Goal: Information Seeking & Learning: Learn about a topic

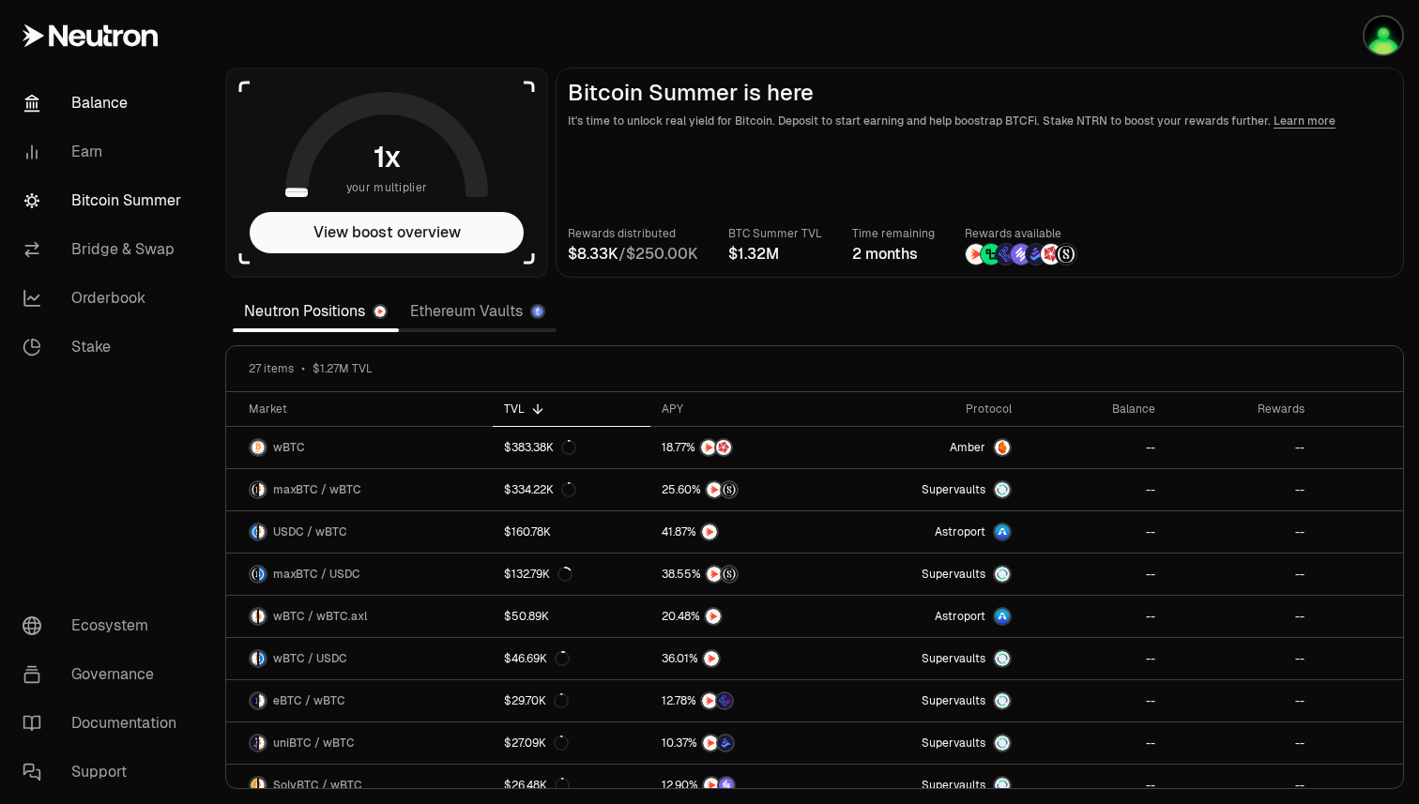
click at [75, 98] on link "Balance" at bounding box center [105, 103] width 195 height 49
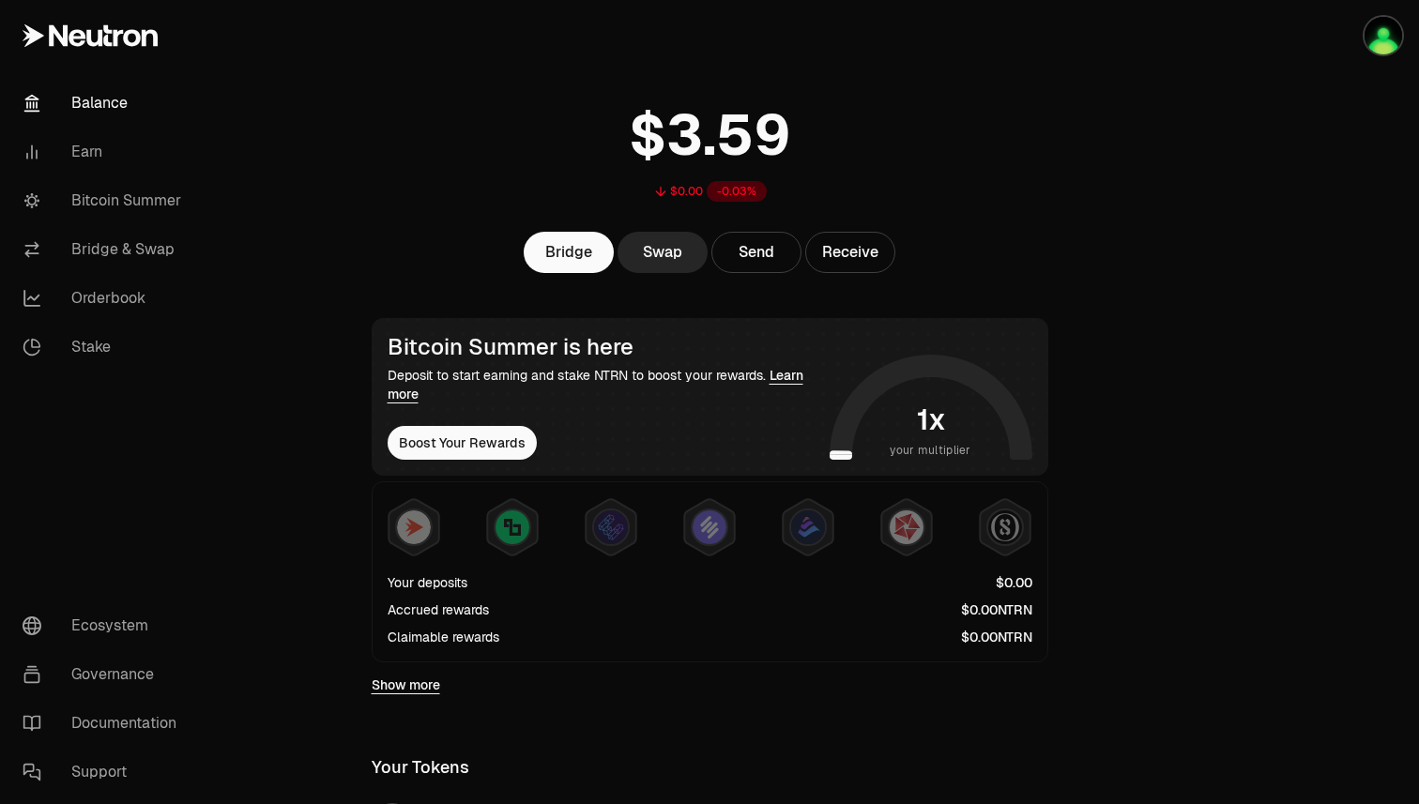
scroll to position [49, 0]
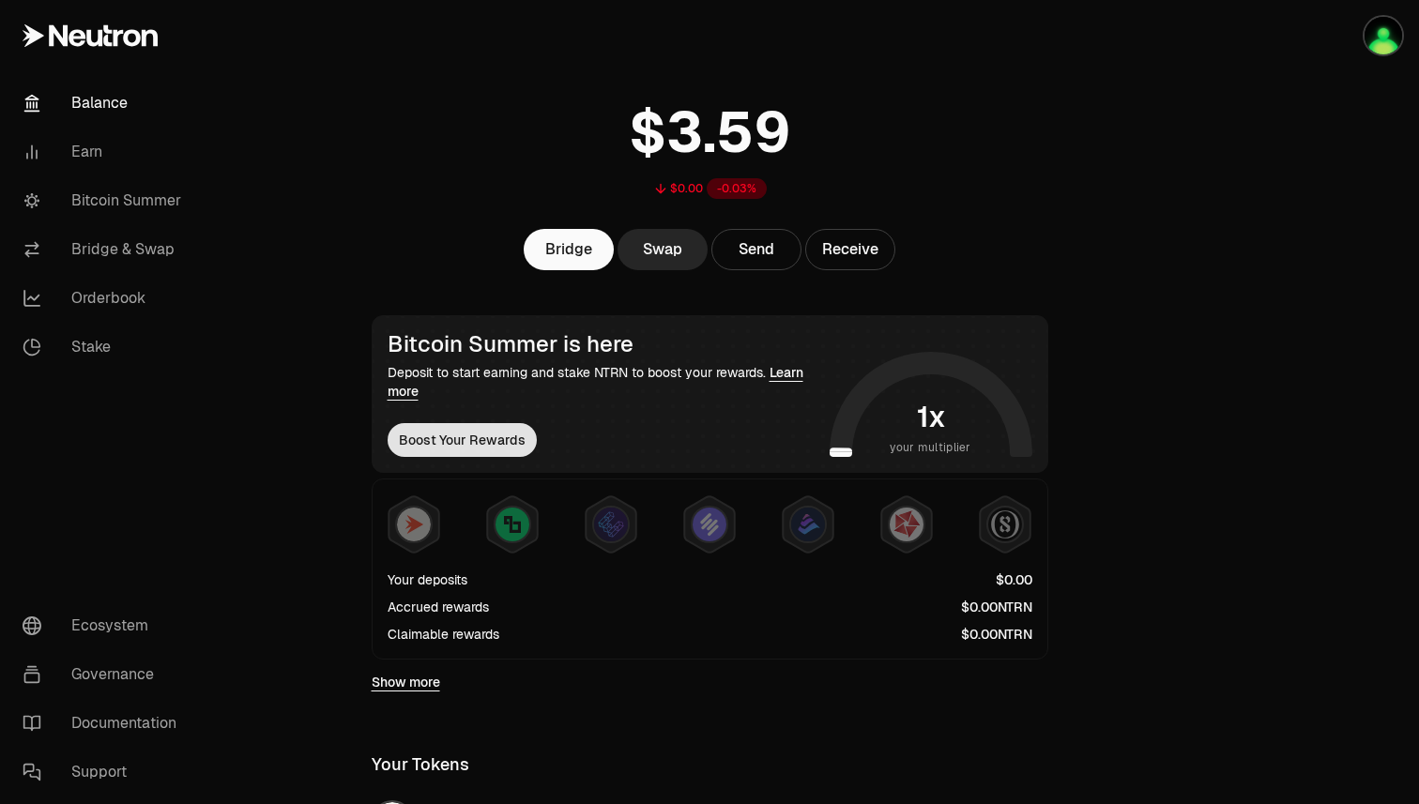
click at [445, 446] on button "Boost Your Rewards" at bounding box center [461, 440] width 149 height 34
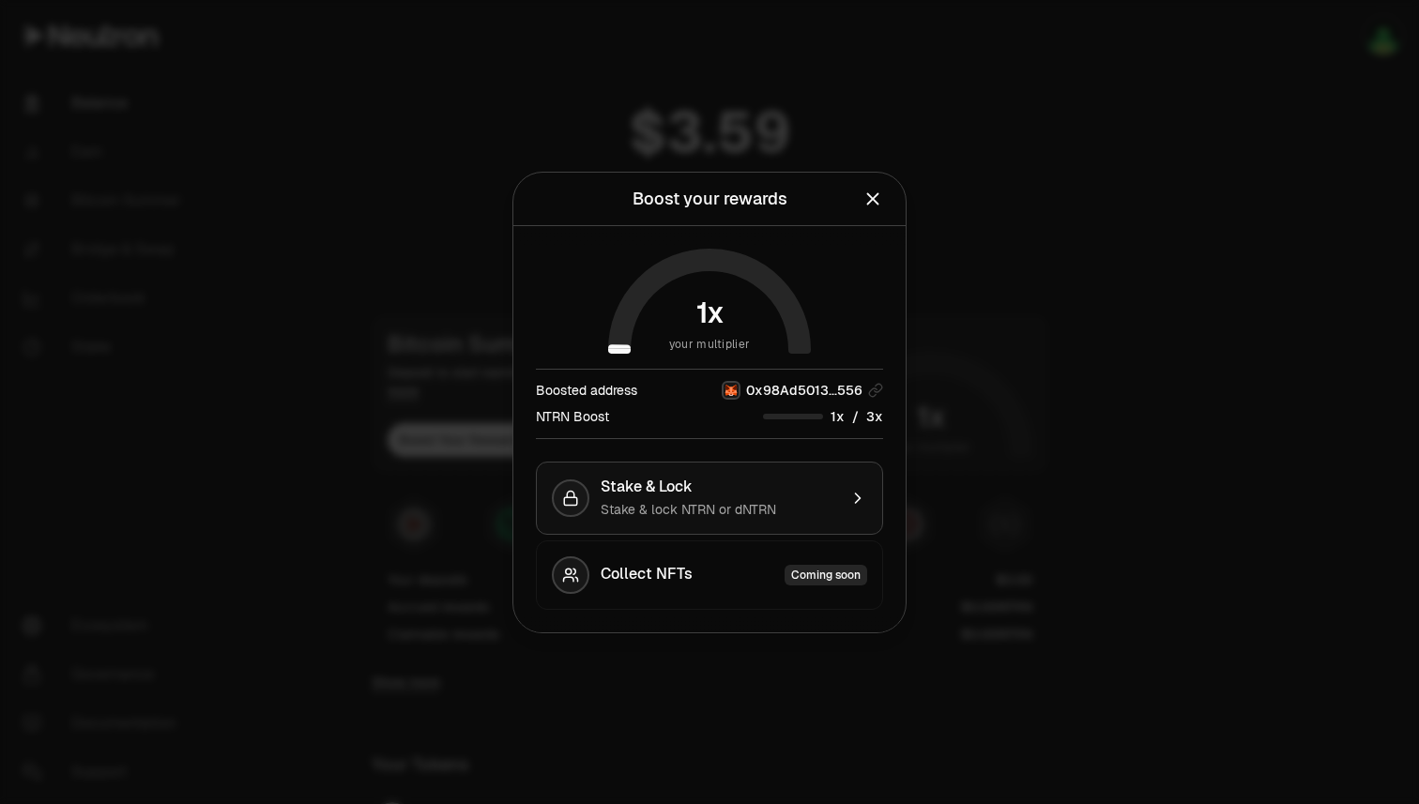
click at [790, 507] on div "Stake & lock NTRN or dNTRN" at bounding box center [718, 509] width 236 height 19
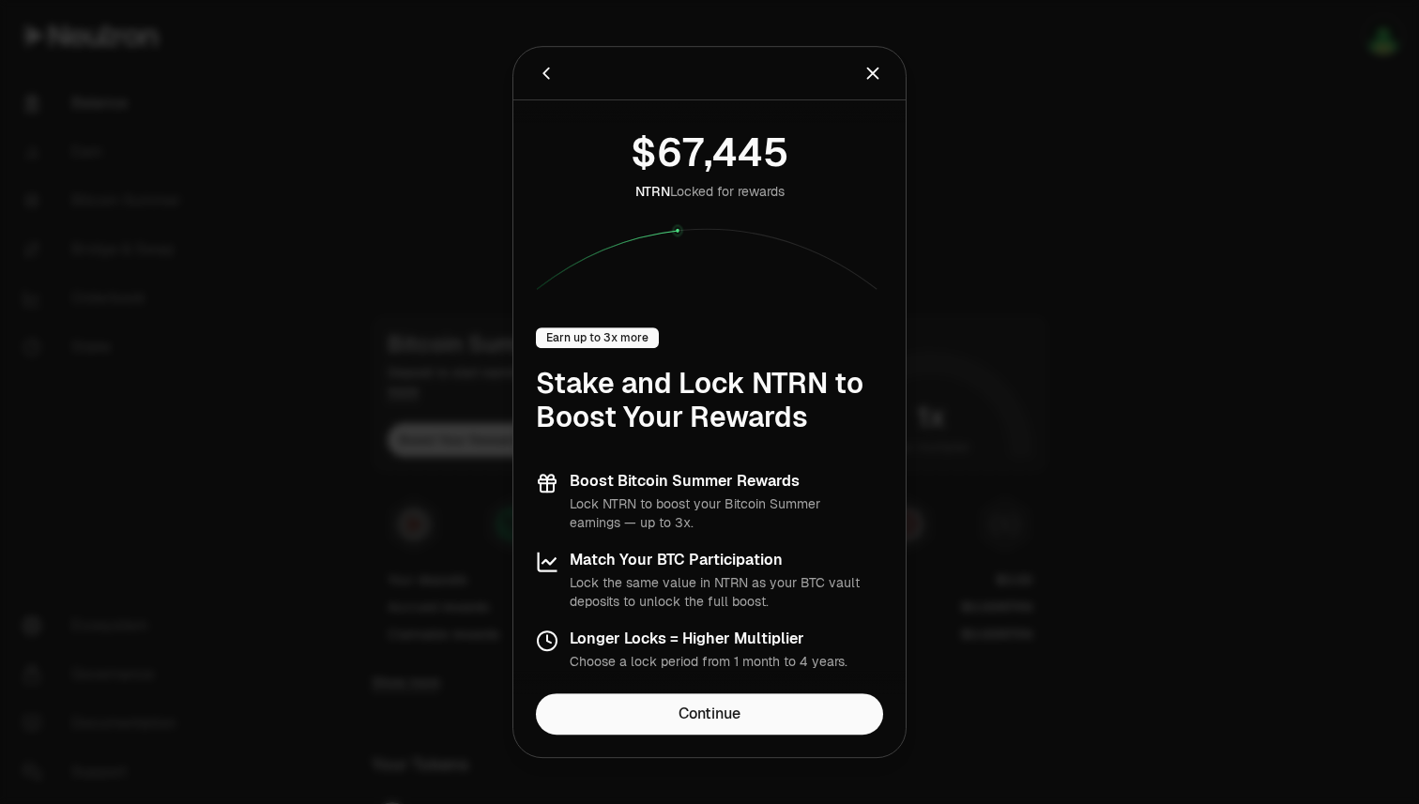
click at [875, 74] on icon "Close" at bounding box center [872, 73] width 21 height 21
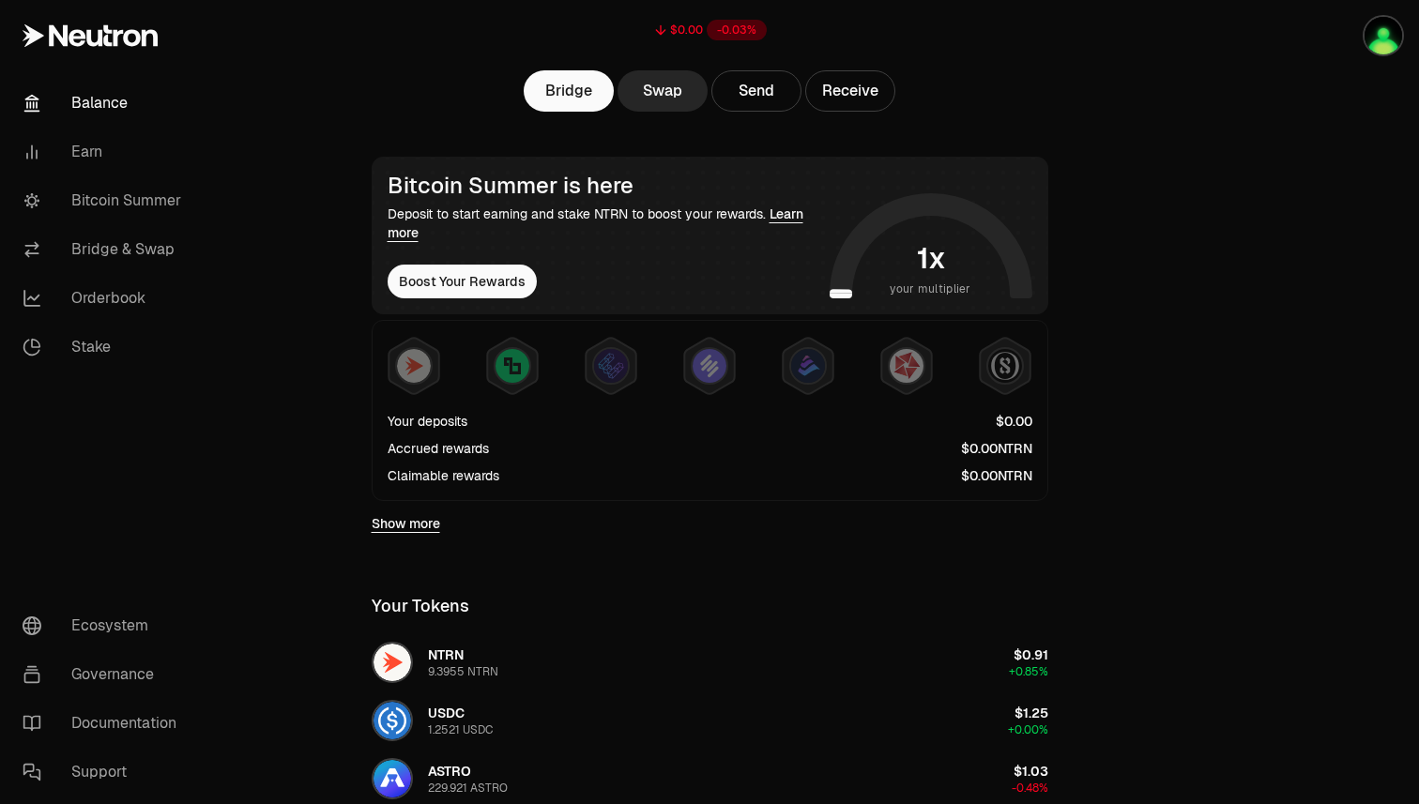
scroll to position [211, 0]
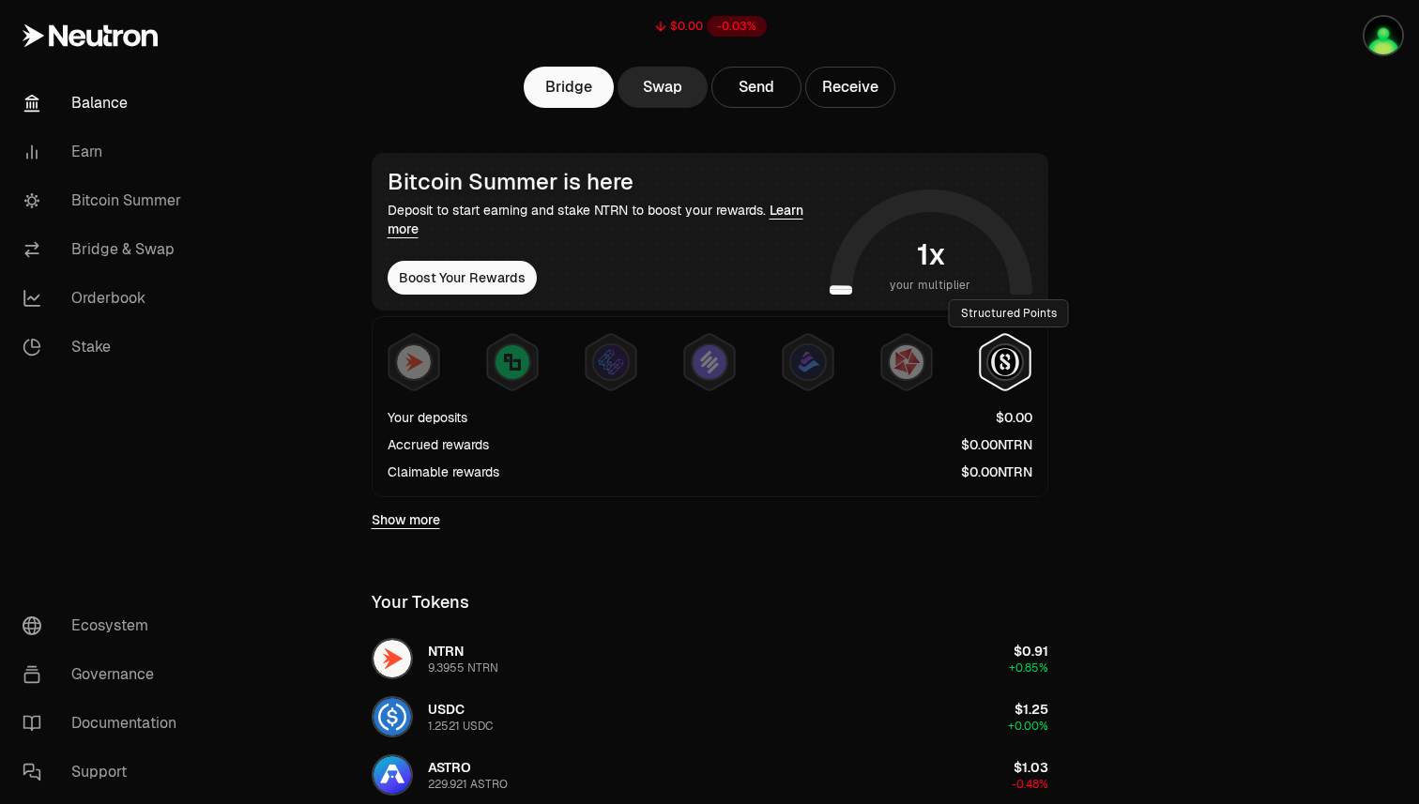
click at [995, 363] on img at bounding box center [1005, 362] width 34 height 34
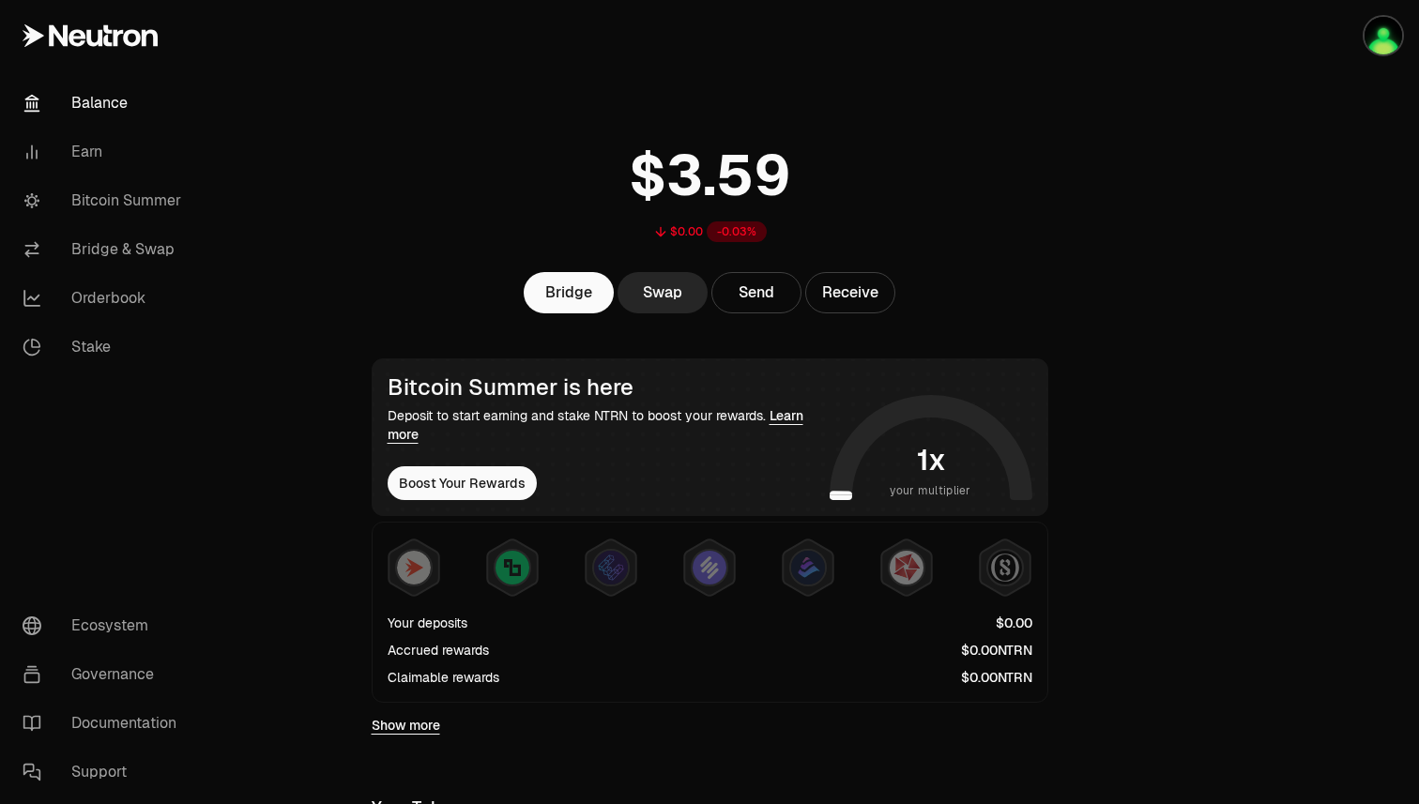
scroll to position [0, 0]
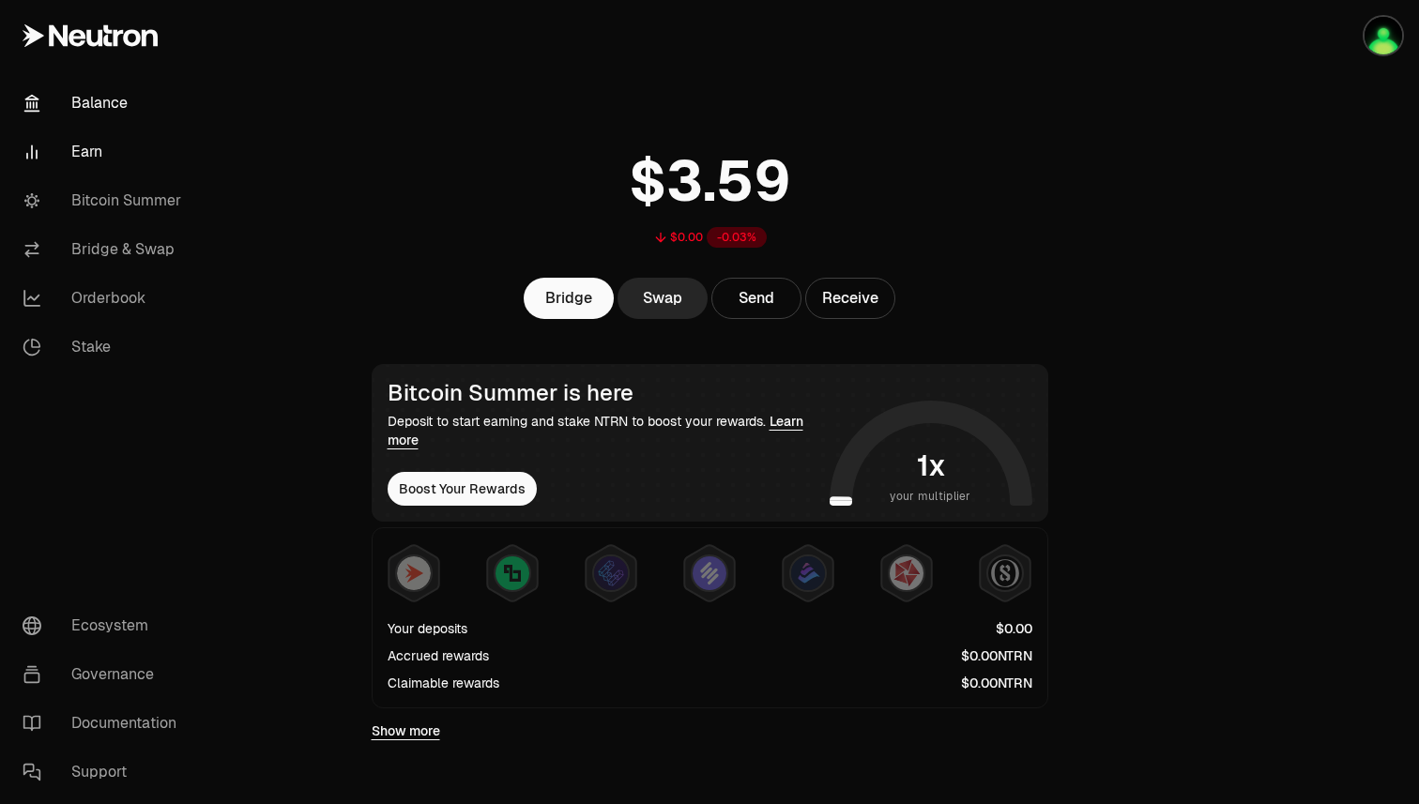
click at [53, 152] on link "Earn" at bounding box center [105, 152] width 195 height 49
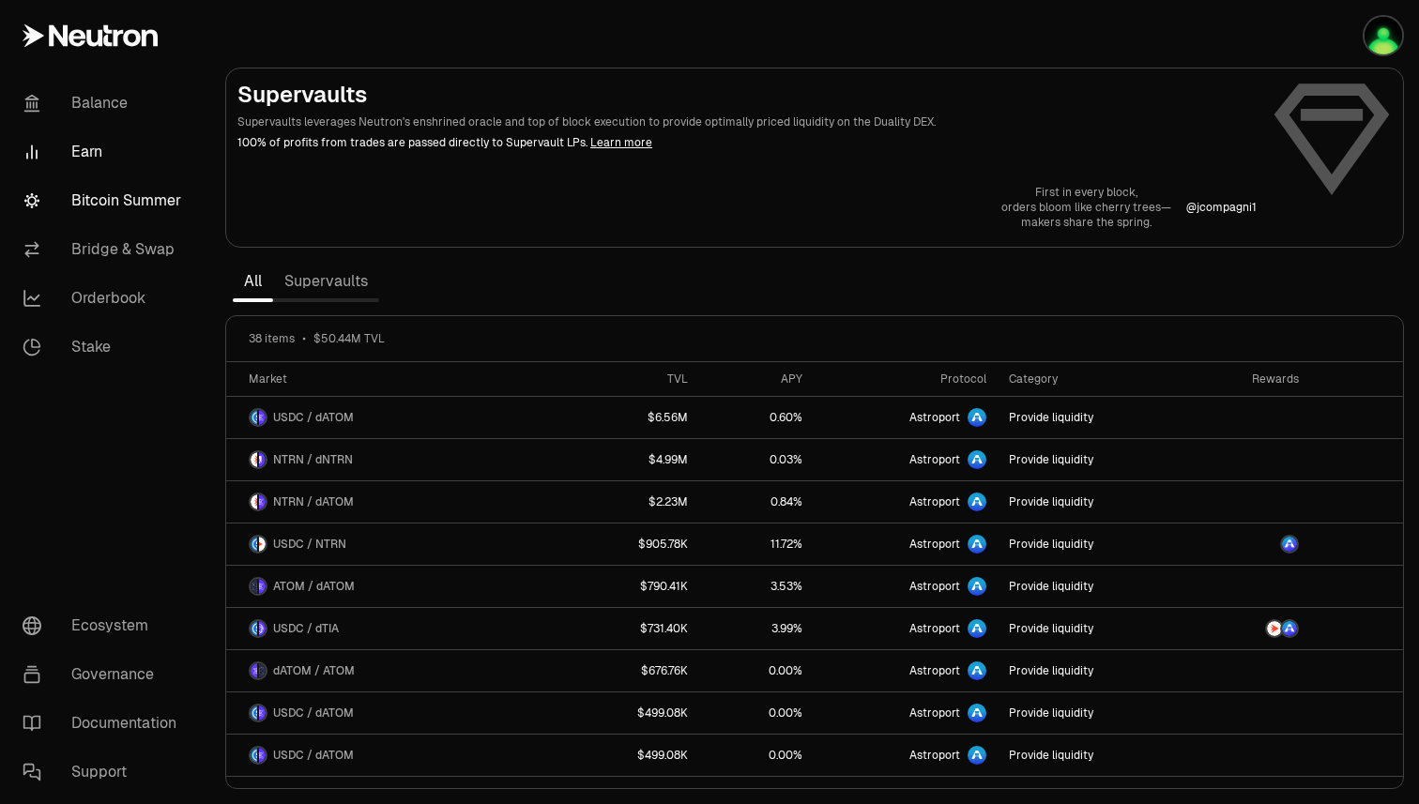
click at [134, 205] on link "Bitcoin Summer" at bounding box center [105, 200] width 195 height 49
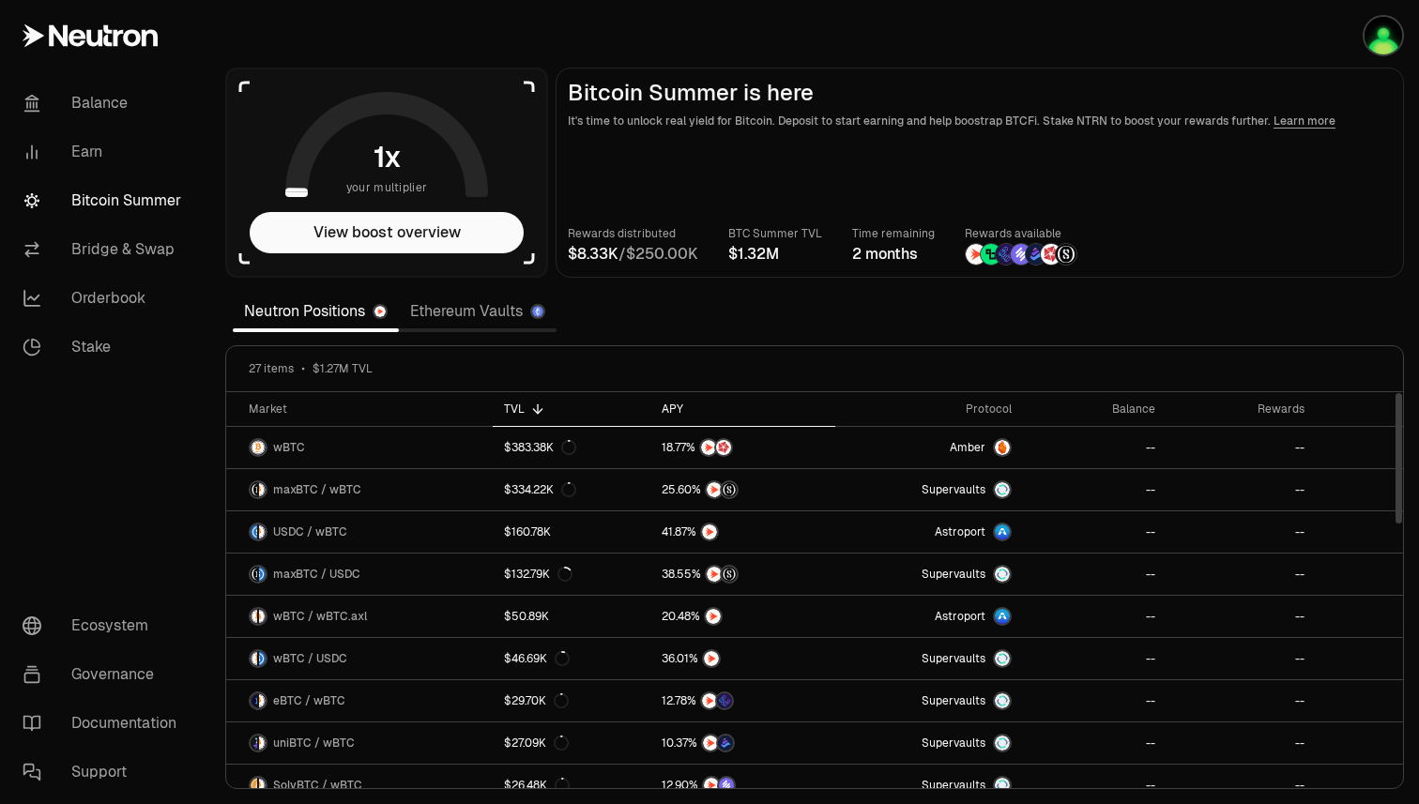
click at [668, 412] on div "APY" at bounding box center [742, 409] width 163 height 15
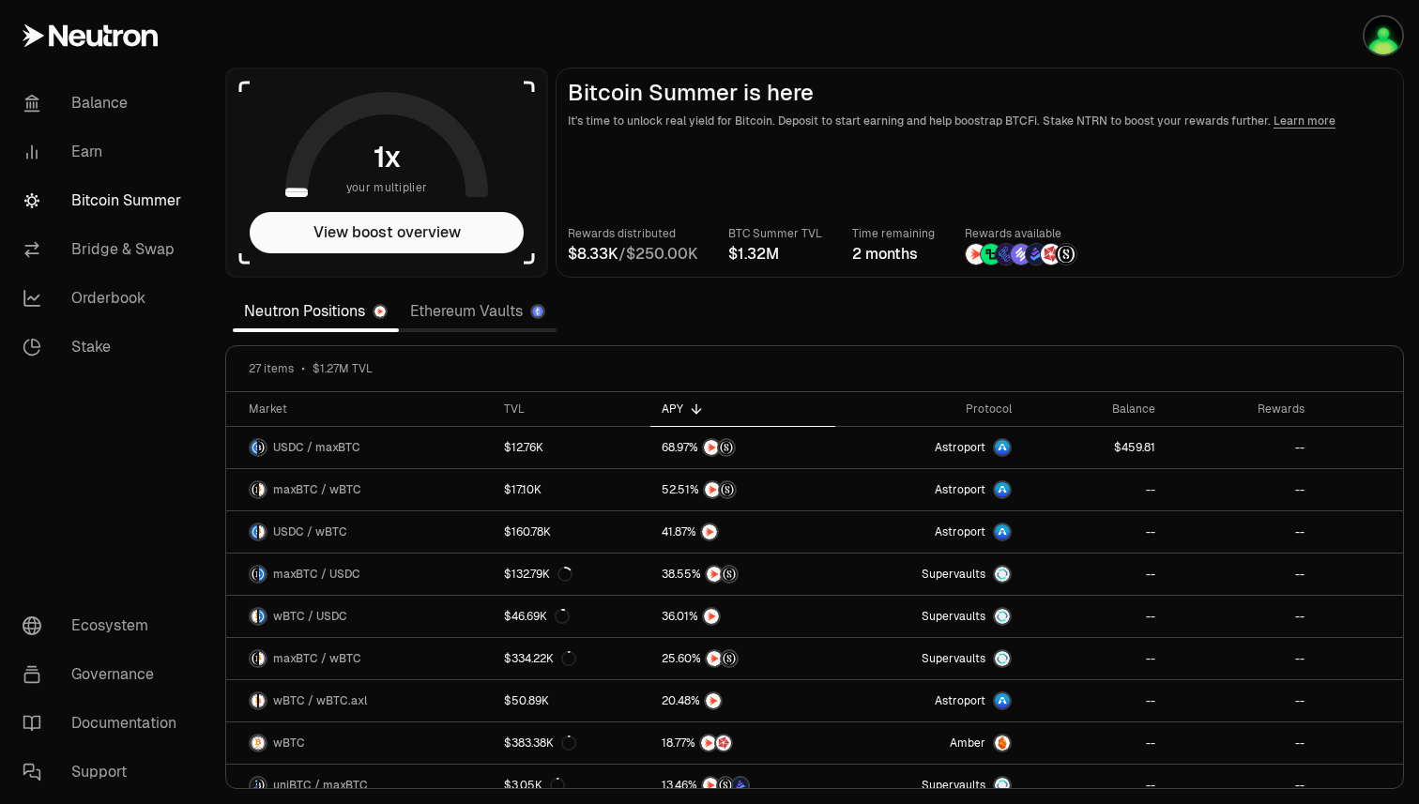
click at [905, 326] on section "your multiplier View boost overview Bitcoin Summer is here It's time to unlock …" at bounding box center [814, 402] width 1208 height 804
